Goal: Information Seeking & Learning: Learn about a topic

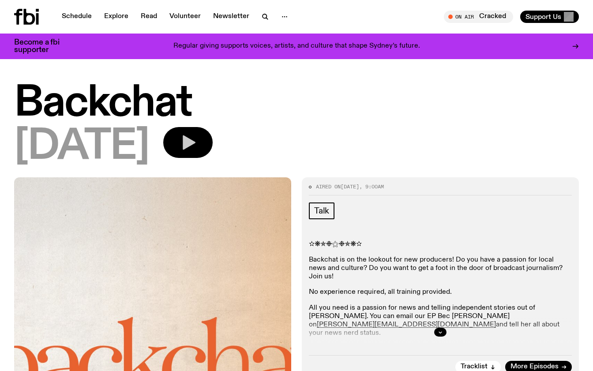
click at [197, 145] on icon "button" at bounding box center [188, 143] width 18 height 18
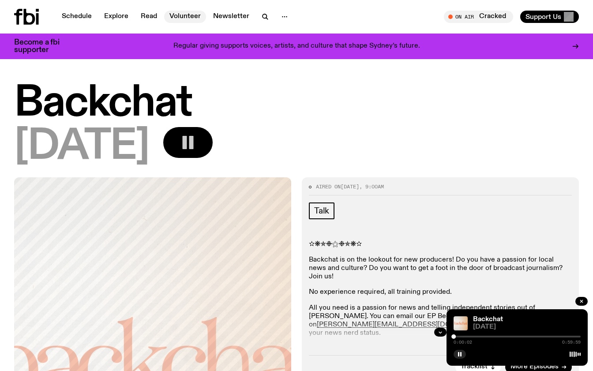
click at [187, 13] on link "Volunteer" at bounding box center [185, 17] width 42 height 12
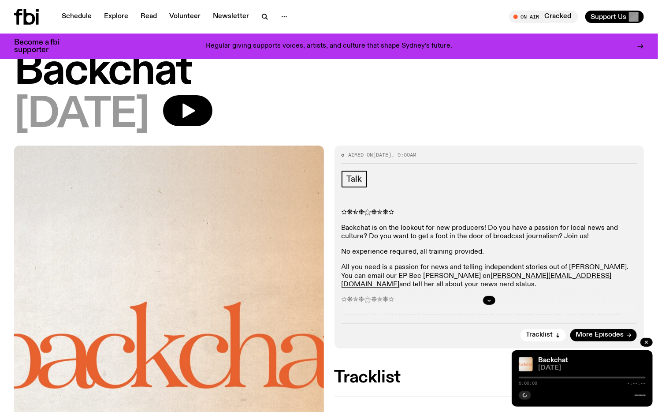
scroll to position [49, 0]
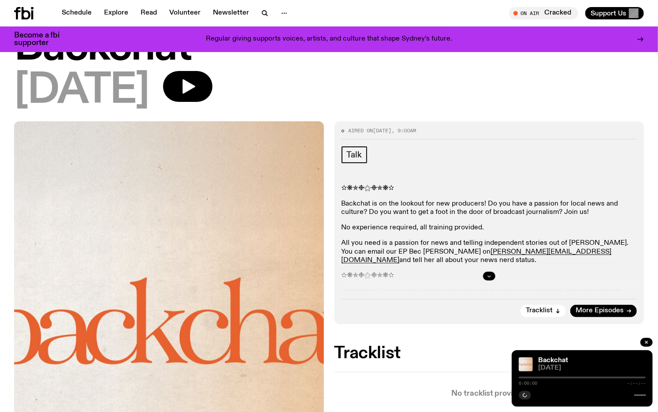
click at [488, 272] on button "button" at bounding box center [489, 276] width 12 height 9
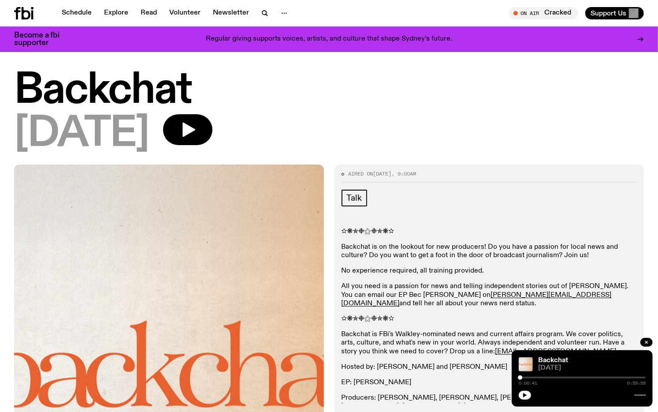
scroll to position [0, 0]
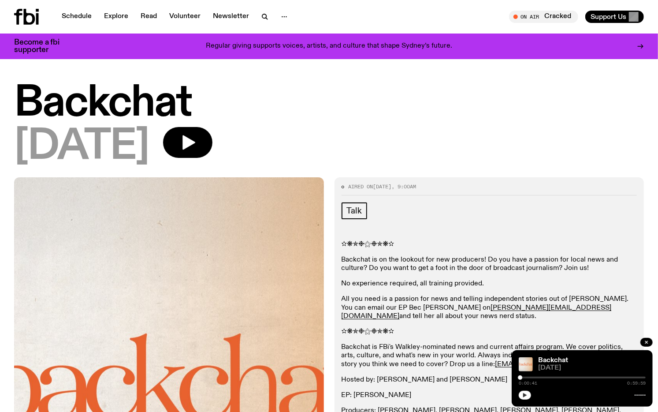
click at [521, 393] on button "button" at bounding box center [525, 395] width 12 height 9
click at [562, 377] on div at bounding box center [582, 378] width 127 height 2
click at [544, 377] on div at bounding box center [498, 378] width 127 height 2
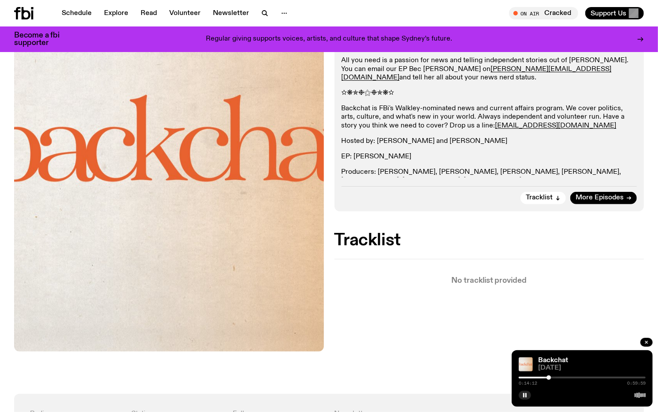
scroll to position [141, 0]
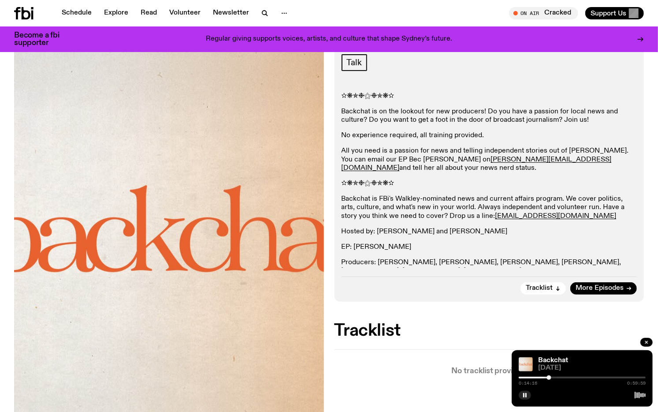
click at [576, 377] on div at bounding box center [582, 378] width 127 height 2
click at [602, 377] on div at bounding box center [582, 378] width 127 height 2
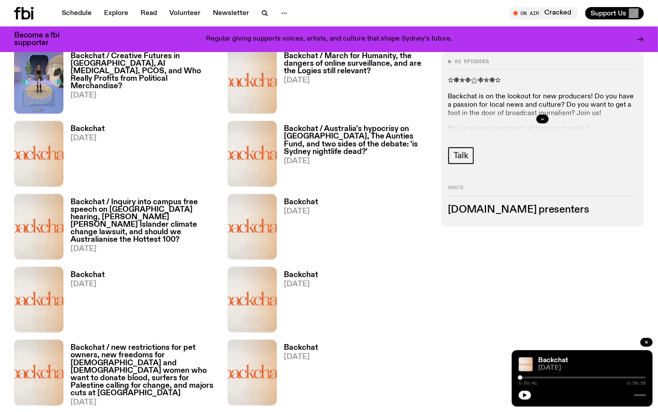
scroll to position [486, 0]
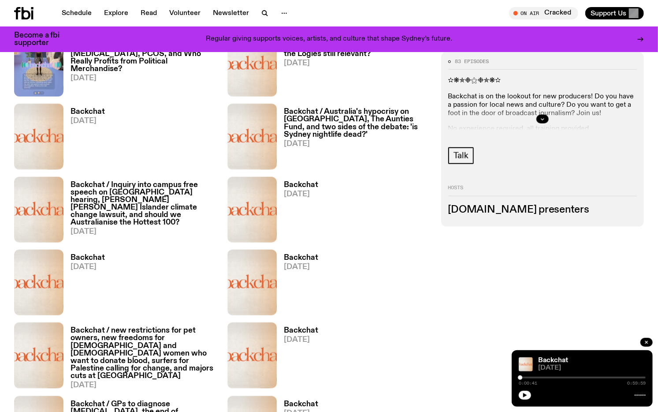
click at [93, 259] on h3 "Backchat" at bounding box center [88, 257] width 34 height 7
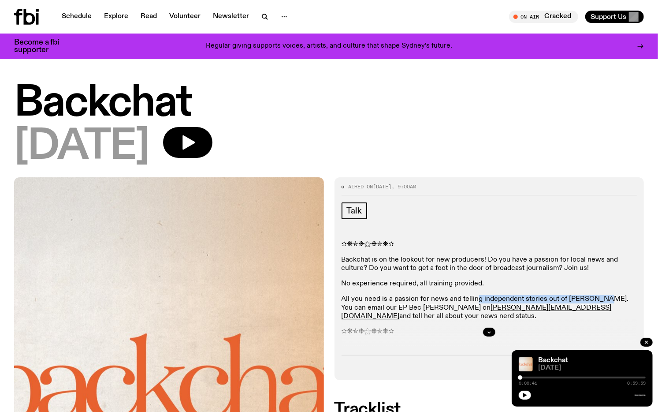
drag, startPoint x: 492, startPoint y: 303, endPoint x: 596, endPoint y: 298, distance: 104.6
click at [596, 298] on p "All you need is a passion for news and telling independent stories out of [PERS…" at bounding box center [490, 308] width 296 height 26
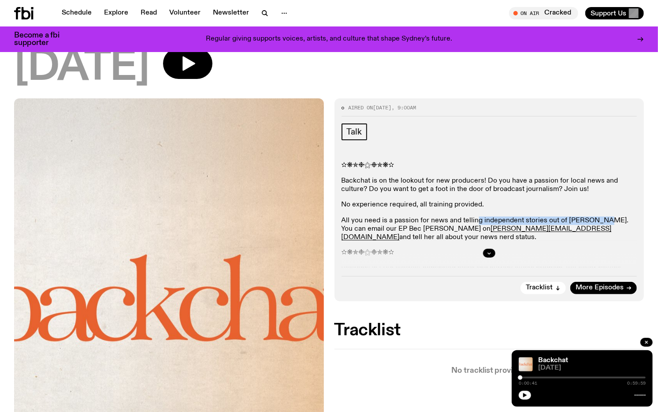
scroll to position [96, 0]
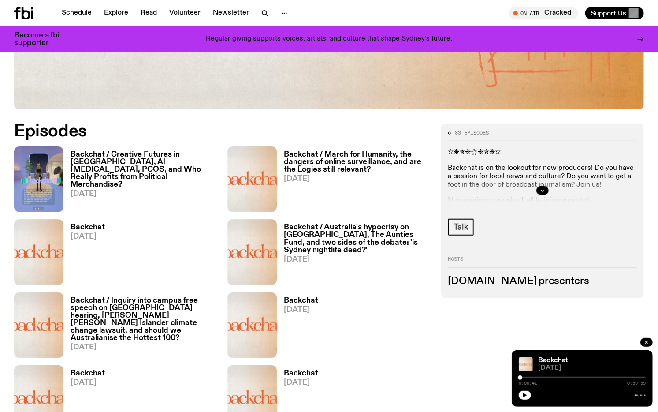
scroll to position [388, 0]
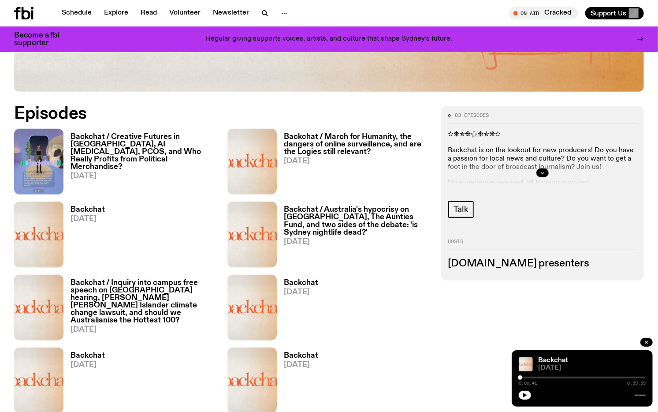
click at [300, 284] on h3 "Backchat" at bounding box center [301, 282] width 34 height 7
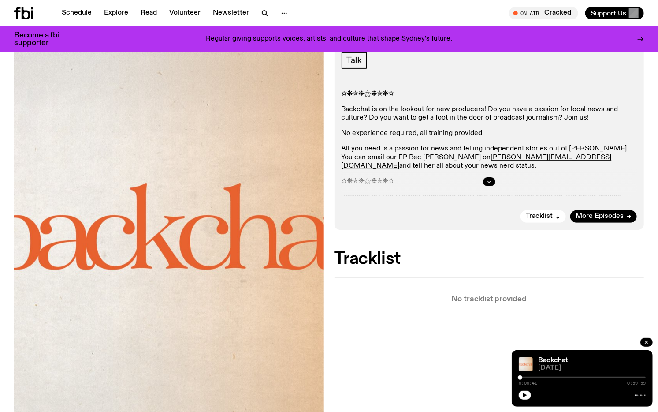
scroll to position [145, 0]
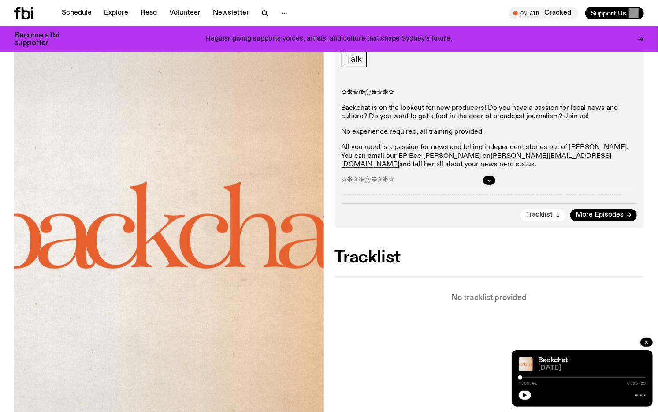
click at [554, 216] on button "Tracklist" at bounding box center [543, 215] width 45 height 12
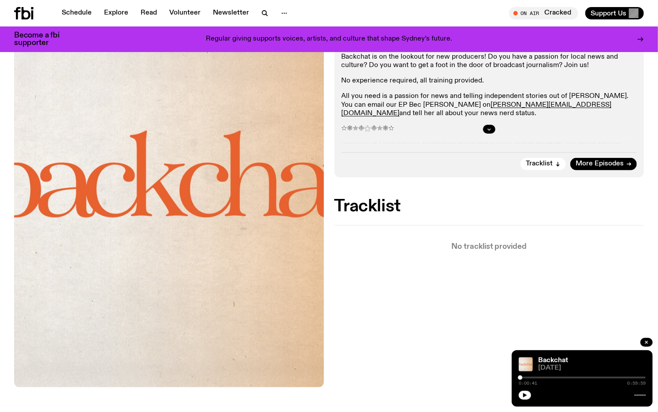
scroll to position [195, 0]
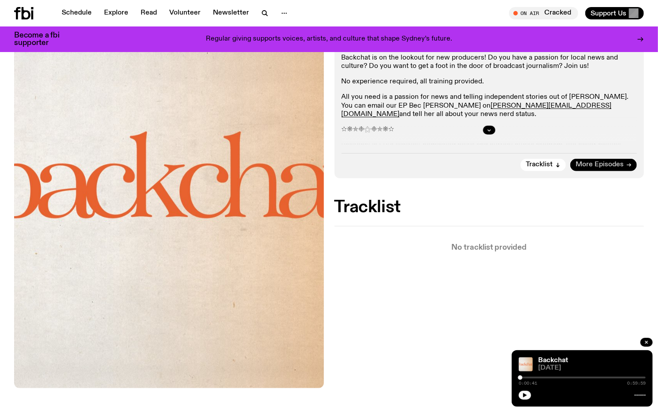
click at [586, 164] on span "More Episodes" at bounding box center [600, 164] width 48 height 7
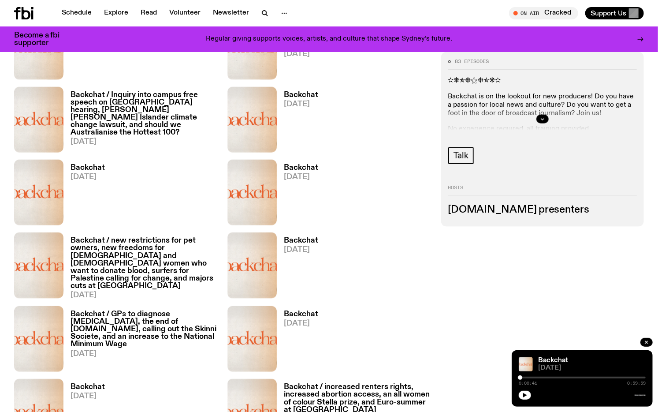
scroll to position [682, 0]
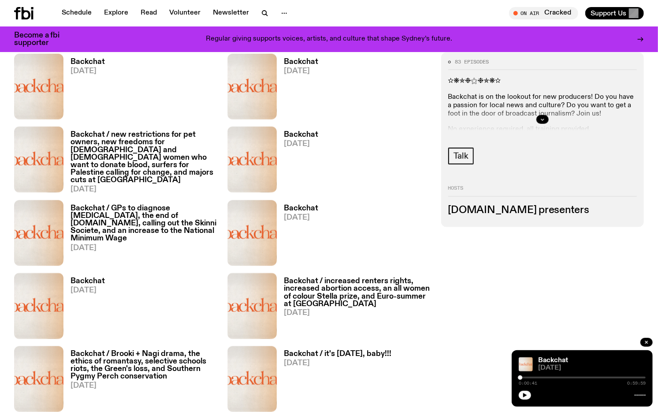
click at [306, 206] on h3 "Backchat" at bounding box center [301, 208] width 34 height 7
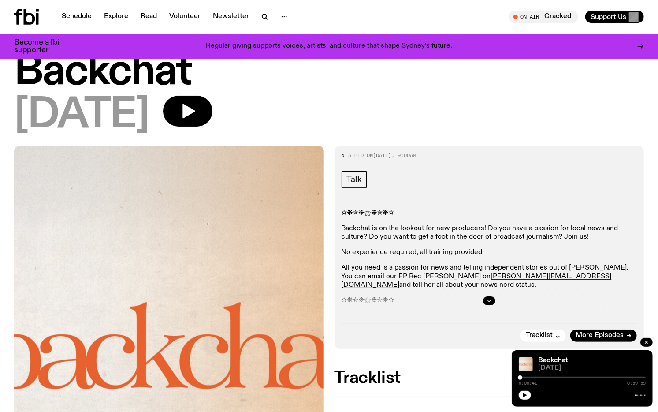
scroll to position [49, 0]
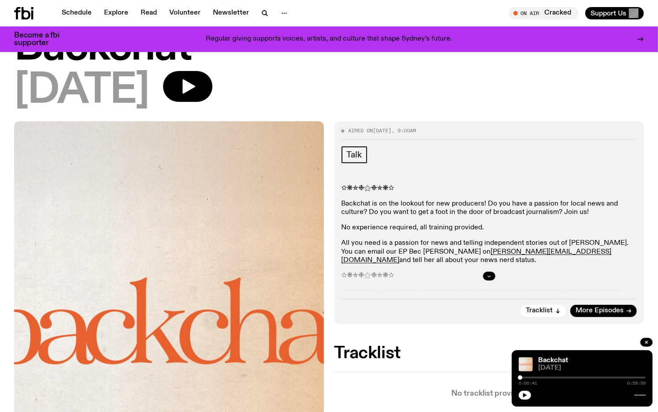
click at [488, 274] on icon "button" at bounding box center [489, 275] width 5 height 5
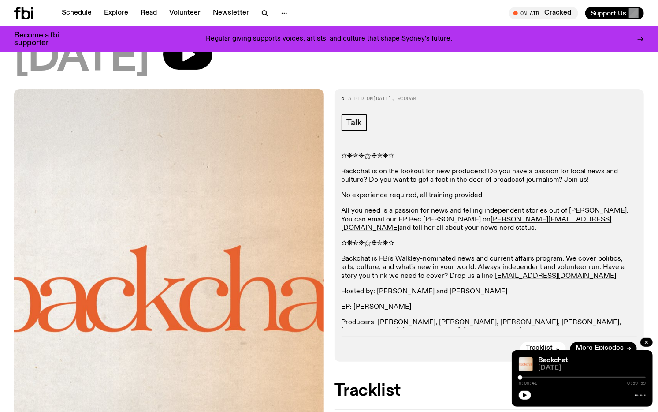
scroll to position [0, 0]
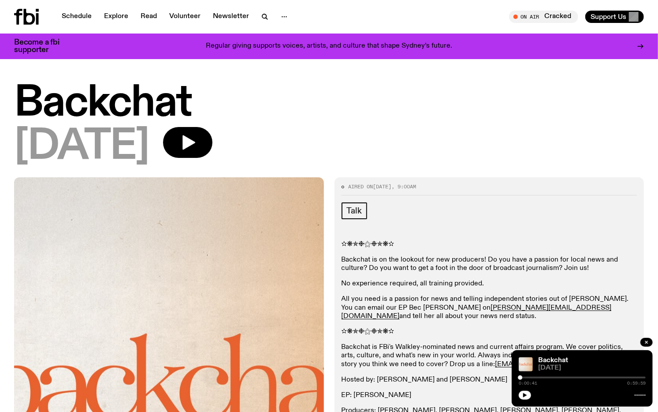
click at [572, 377] on div at bounding box center [582, 378] width 127 height 2
click at [526, 395] on icon "button" at bounding box center [525, 395] width 4 height 4
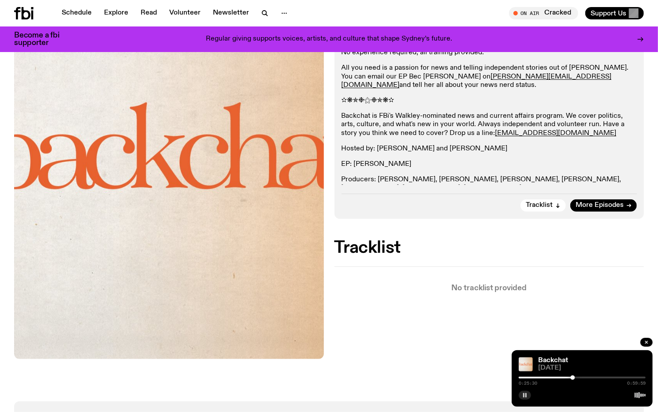
scroll to position [240, 0]
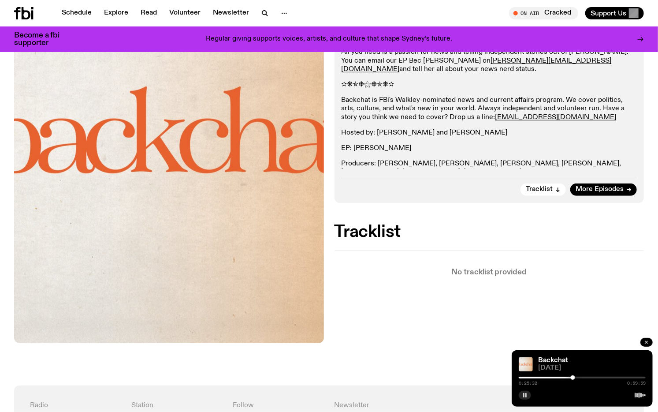
click at [647, 340] on icon "button" at bounding box center [646, 342] width 5 height 5
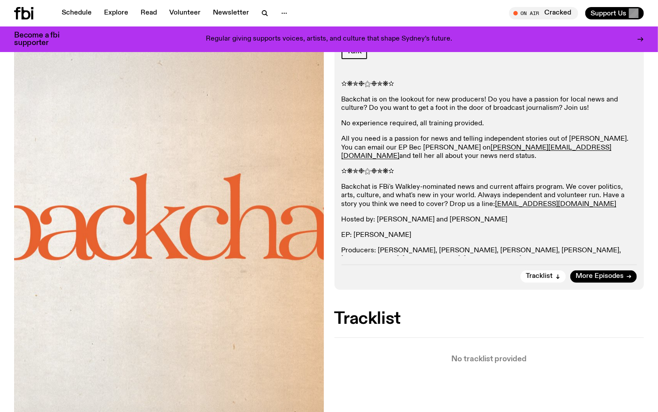
scroll to position [0, 0]
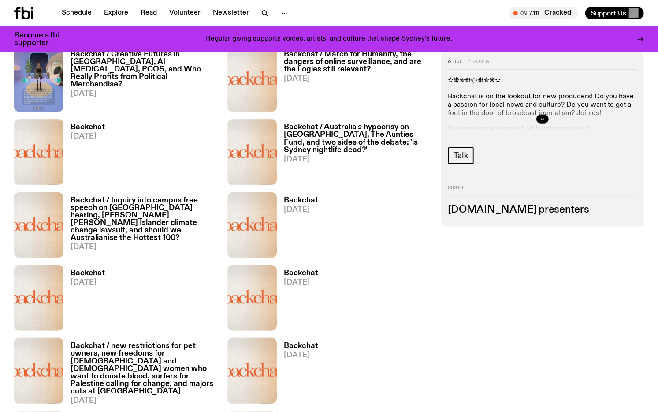
scroll to position [381, 0]
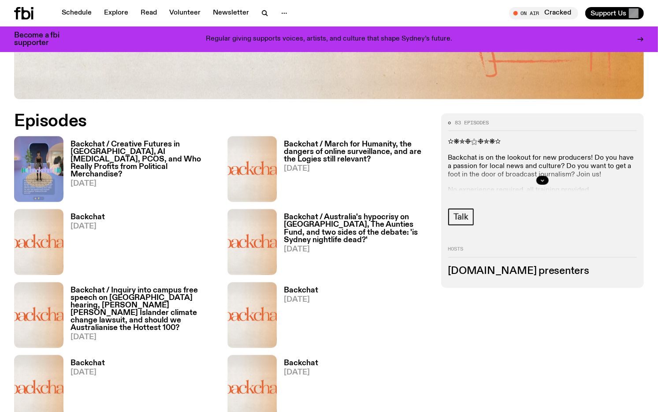
click at [324, 145] on h3 "Backchat / March for Humanity, the dangers of online surveillance, and are the …" at bounding box center [357, 152] width 146 height 22
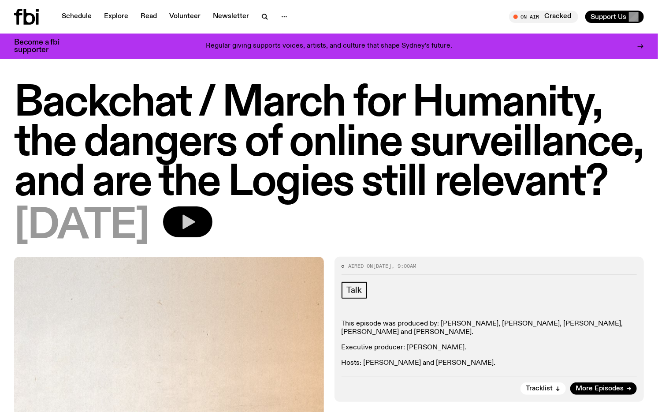
click at [213, 221] on button "button" at bounding box center [187, 221] width 49 height 31
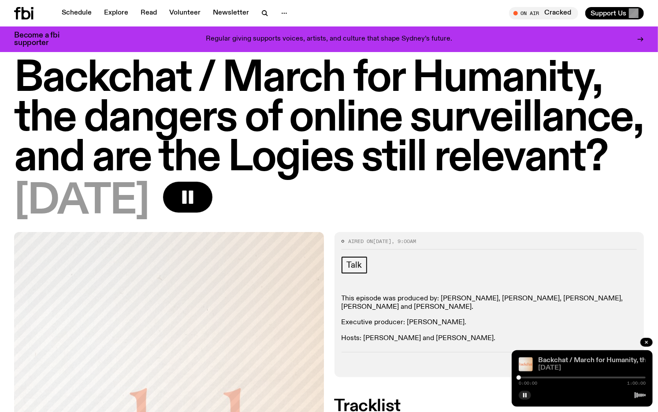
scroll to position [49, 0]
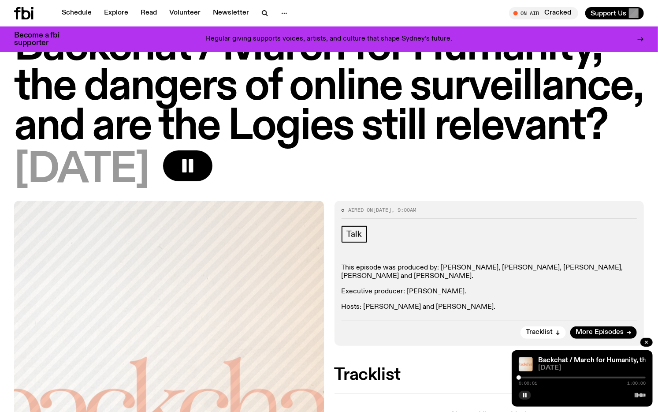
click at [537, 378] on div at bounding box center [582, 378] width 127 height 2
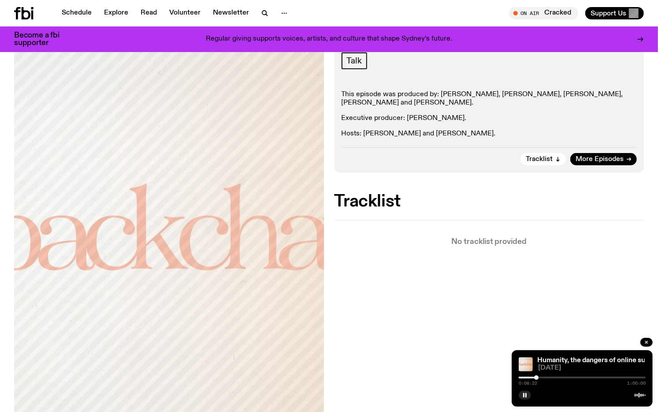
scroll to position [245, 0]
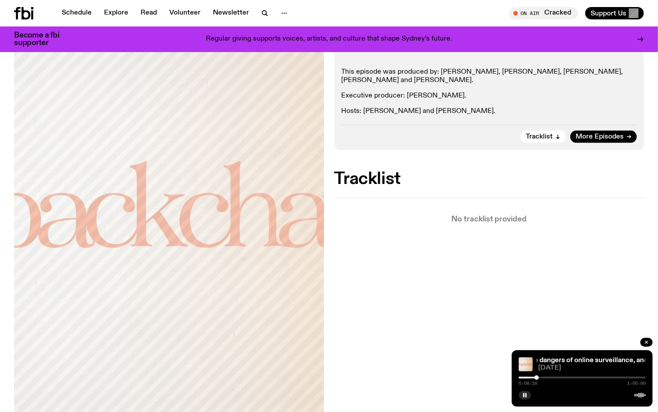
click at [528, 378] on div at bounding box center [473, 378] width 127 height 2
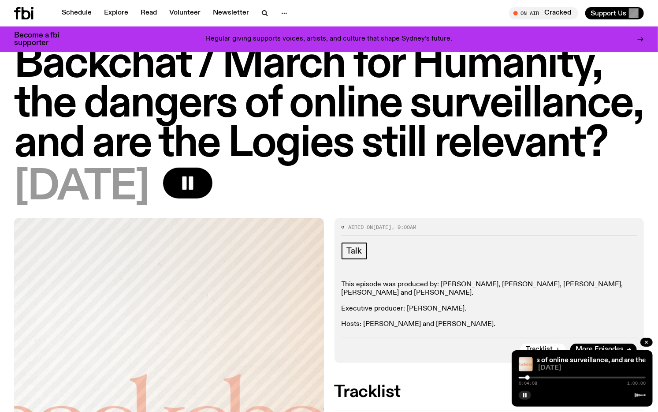
scroll to position [96, 0]
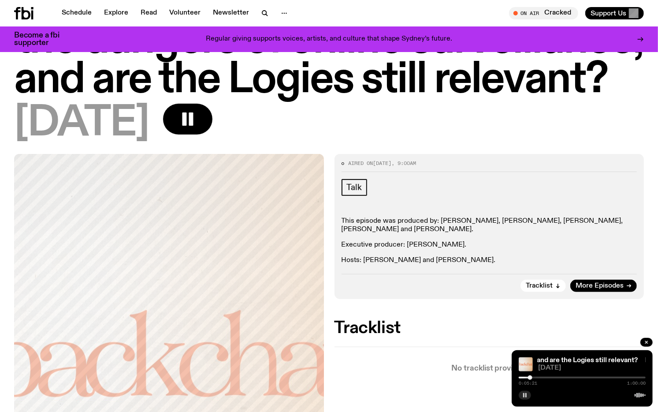
click at [523, 397] on icon "button" at bounding box center [525, 394] width 5 height 5
